Goal: Task Accomplishment & Management: Use online tool/utility

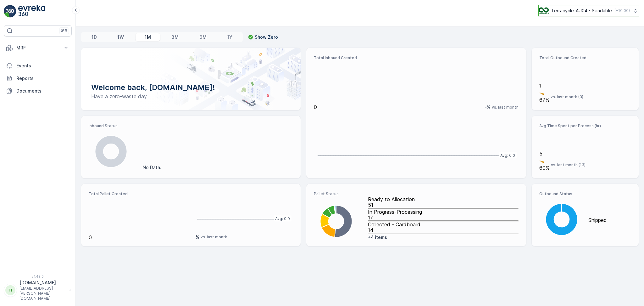
click at [591, 8] on p "Terracycle-AU04 - Sendable" at bounding box center [582, 11] width 61 height 6
click at [585, 25] on input "TIC" at bounding box center [582, 23] width 81 height 7
type input "T"
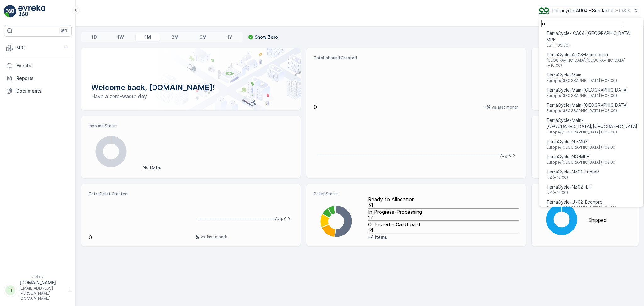
type input "nz"
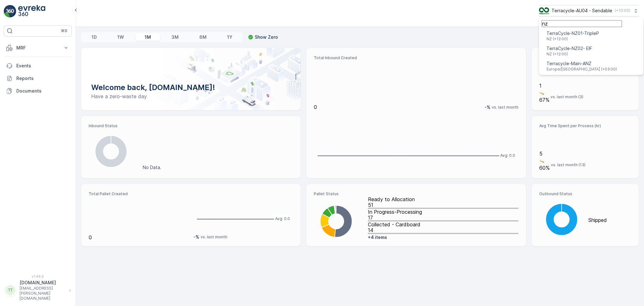
click at [584, 36] on span "TerraCycle-NZ01-TripleP" at bounding box center [573, 33] width 53 height 6
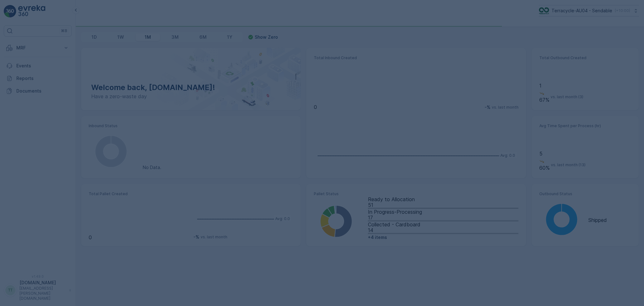
click at [567, 42] on div at bounding box center [322, 153] width 644 height 306
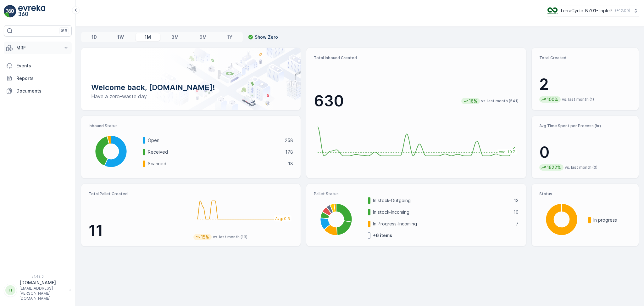
click at [23, 50] on p "MRF" at bounding box center [37, 48] width 43 height 6
click at [28, 65] on p "Inbound" at bounding box center [24, 67] width 17 height 6
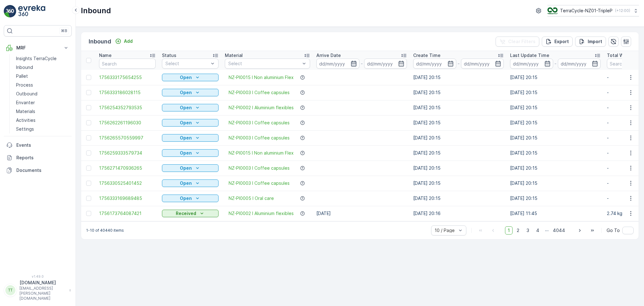
click at [356, 62] on icon "button" at bounding box center [354, 63] width 6 height 6
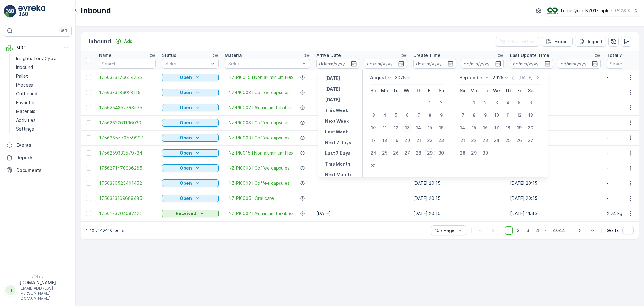
click at [408, 128] on div "13" at bounding box center [407, 128] width 10 height 10
type input "[DATE]"
click at [386, 154] on div "25" at bounding box center [385, 153] width 10 height 10
type input "[DATE]"
click at [404, 127] on div "13" at bounding box center [407, 128] width 10 height 10
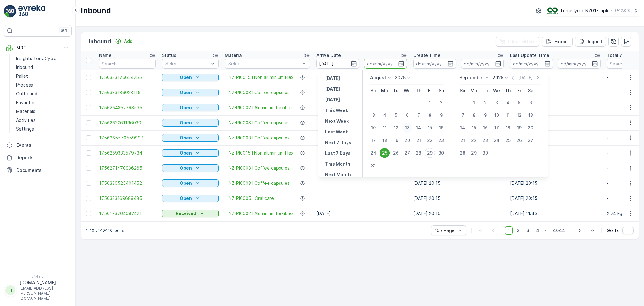
type input "[DATE]"
click at [386, 153] on div "25" at bounding box center [385, 153] width 10 height 10
type input "[DATE]"
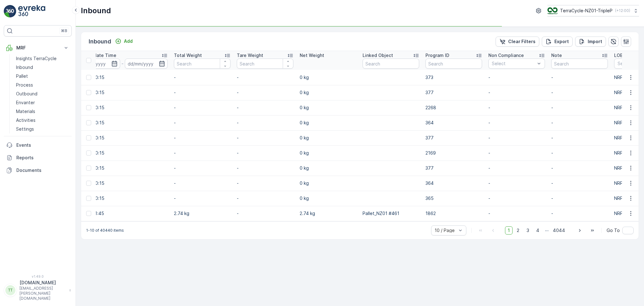
scroll to position [0, 486]
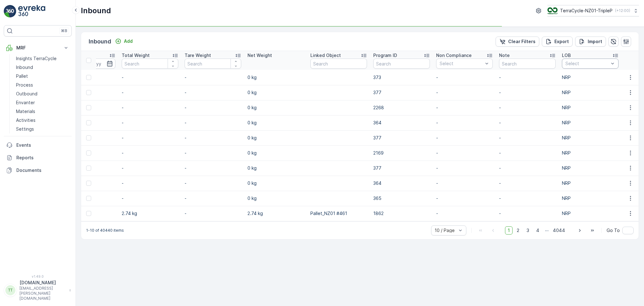
click at [576, 65] on div at bounding box center [587, 63] width 45 height 5
click at [576, 81] on div "NRP" at bounding box center [590, 77] width 57 height 10
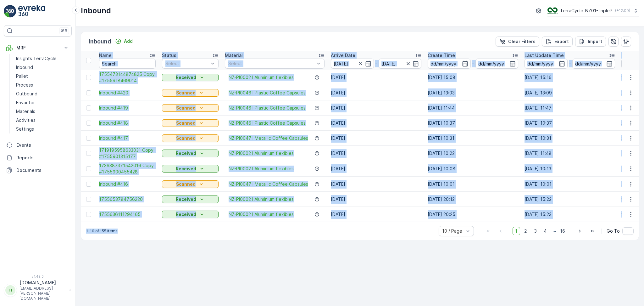
drag, startPoint x: 294, startPoint y: 225, endPoint x: 335, endPoint y: 223, distance: 41.9
click at [335, 223] on div "Inbound Add Clear Filters Export Import Name Status Select Material Select Arri…" at bounding box center [360, 136] width 558 height 208
click at [389, 207] on td "[DATE]" at bounding box center [376, 214] width 97 height 15
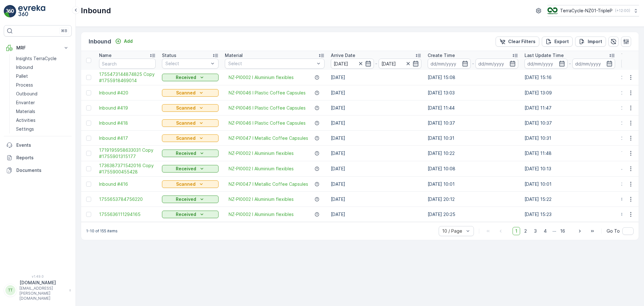
drag, startPoint x: 360, startPoint y: 245, endPoint x: 360, endPoint y: 224, distance: 21.7
click at [359, 243] on div "Inbound Add Clear Filters Export Import Name Status Select Material Select Arri…" at bounding box center [360, 166] width 569 height 279
drag, startPoint x: 358, startPoint y: 225, endPoint x: 413, endPoint y: 221, distance: 55.2
click at [413, 221] on div "Inbound Add Clear Filters Export Import Name Status Select Material Select Arri…" at bounding box center [360, 136] width 558 height 208
click at [277, 279] on div "Inbound Add Clear Filters Export Import Name Status Select Material Select Arri…" at bounding box center [360, 166] width 569 height 279
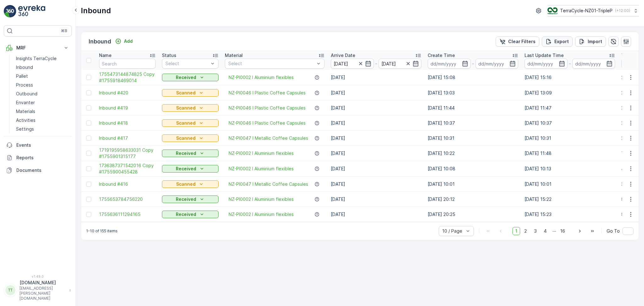
click at [552, 42] on div "Export" at bounding box center [557, 41] width 23 height 6
click at [565, 33] on span "reports" at bounding box center [594, 34] width 74 height 7
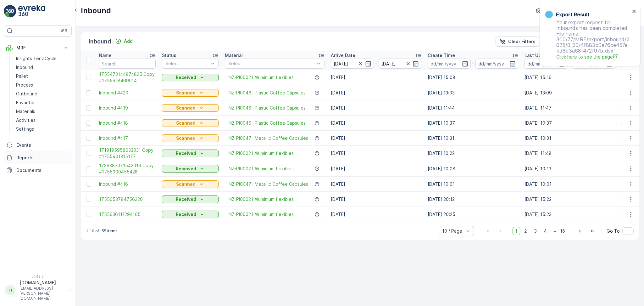
click at [27, 156] on p "Reports" at bounding box center [42, 157] width 53 height 6
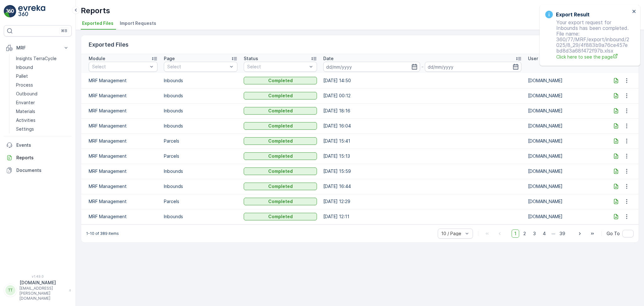
click at [614, 80] on icon at bounding box center [616, 80] width 4 height 5
drag, startPoint x: 404, startPoint y: 25, endPoint x: 524, endPoint y: 37, distance: 120.1
click at [404, 25] on ul "Exported Files Import Requests" at bounding box center [357, 24] width 553 height 11
click at [631, 74] on div "Success Your export request has been taken, you can find it at: reports" at bounding box center [588, 88] width 89 height 31
click at [633, 76] on icon "close" at bounding box center [634, 75] width 3 height 3
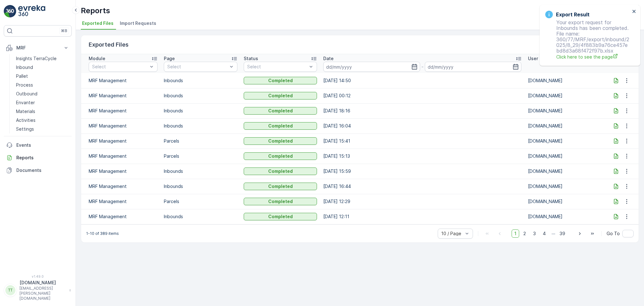
click at [616, 80] on icon at bounding box center [616, 80] width 6 height 6
